Goal: Task Accomplishment & Management: Use online tool/utility

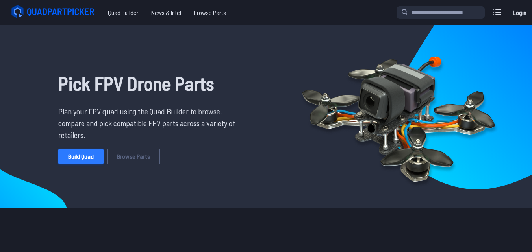
click at [91, 156] on link "Build Quad" at bounding box center [80, 157] width 45 height 16
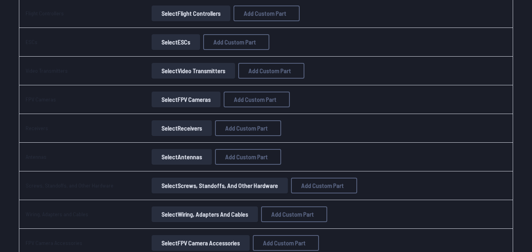
scroll to position [236, 0]
click at [171, 132] on button "Select Receivers" at bounding box center [181, 128] width 60 height 16
click at [172, 131] on button "Select Receivers" at bounding box center [181, 128] width 60 height 16
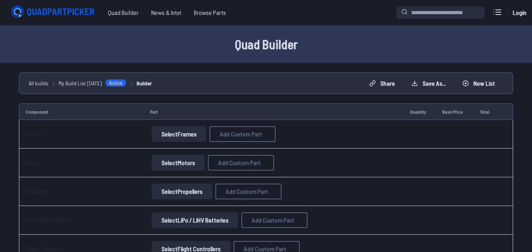
scroll to position [236, 0]
